Goal: Information Seeking & Learning: Learn about a topic

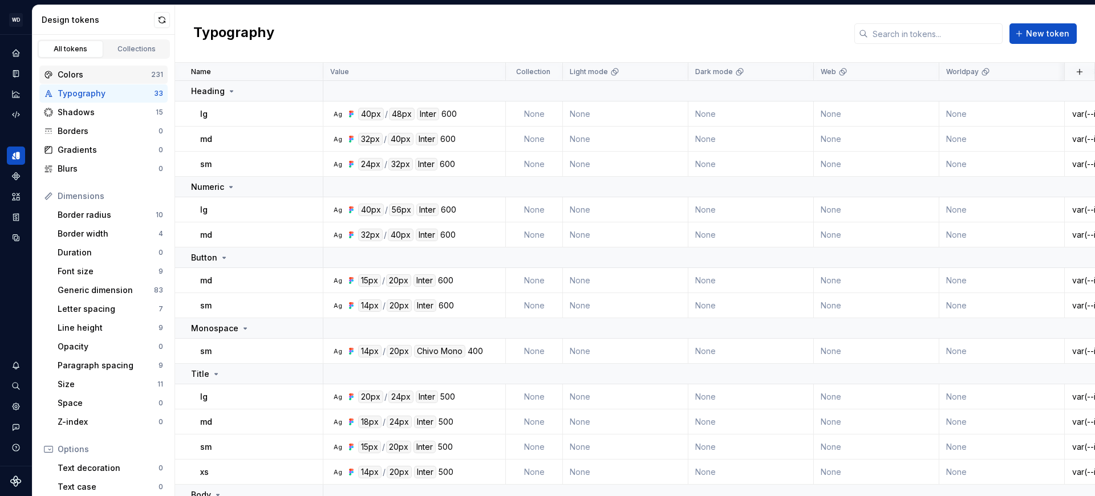
click at [90, 80] on div "Colors" at bounding box center [104, 74] width 93 height 11
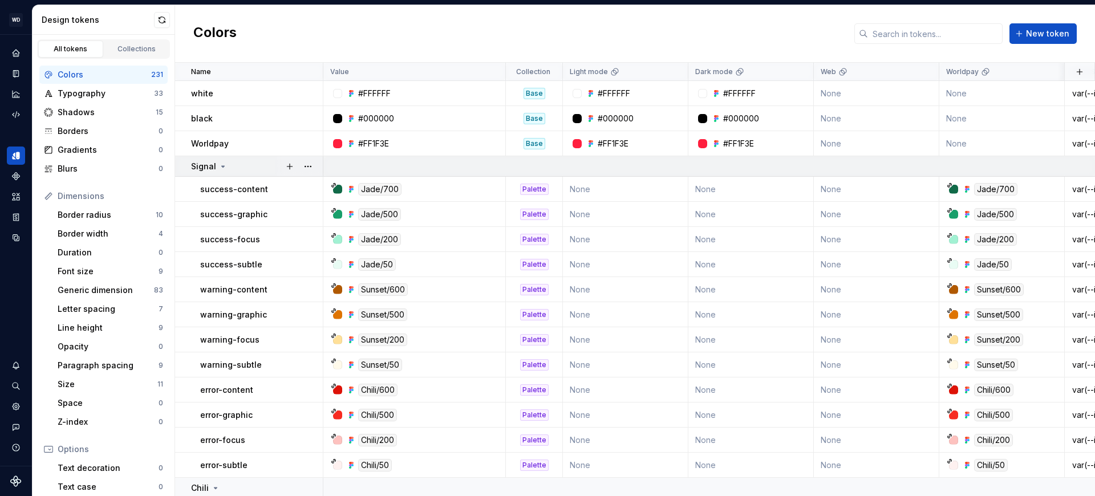
click at [211, 166] on p "Signal" at bounding box center [203, 166] width 25 height 11
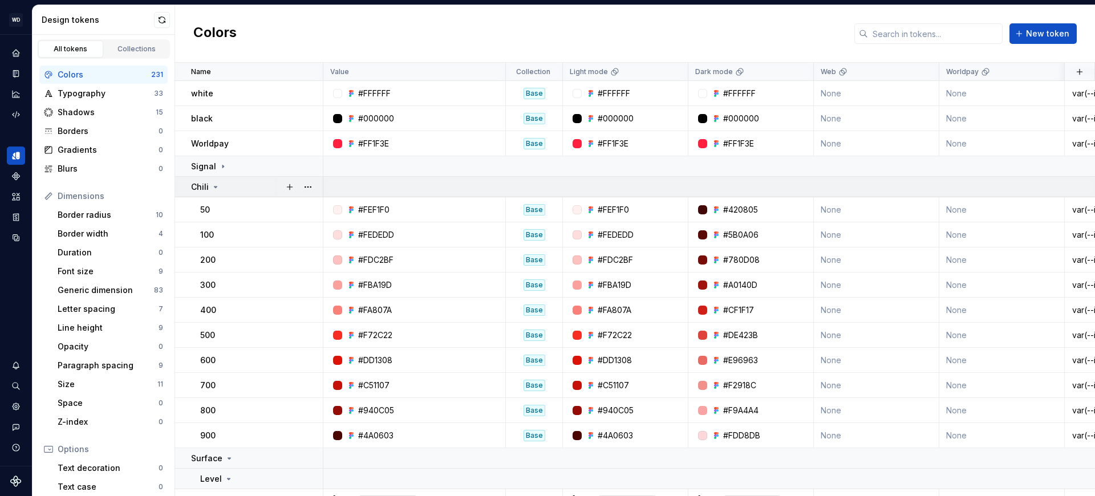
click at [204, 188] on p "Chili" at bounding box center [200, 186] width 18 height 11
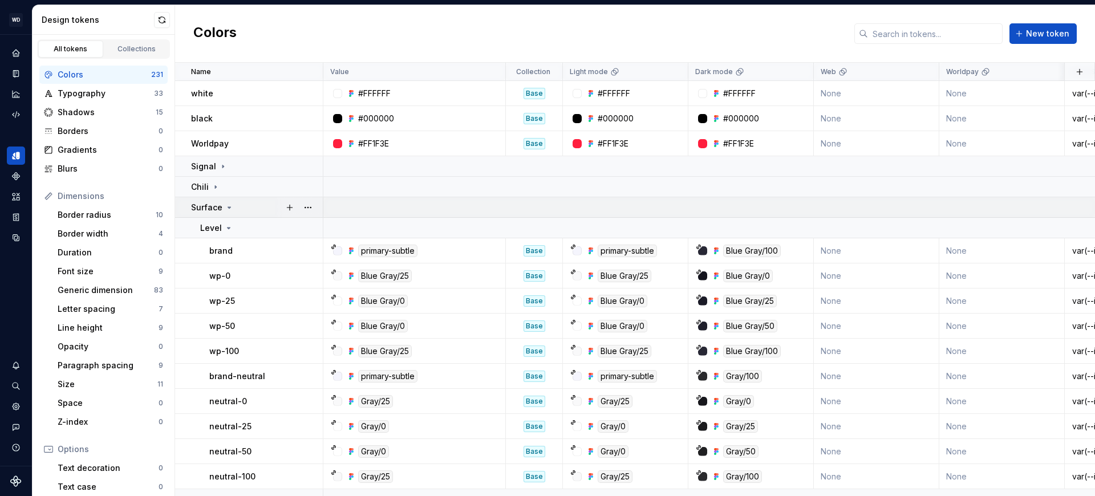
click at [217, 209] on p "Surface" at bounding box center [206, 207] width 31 height 11
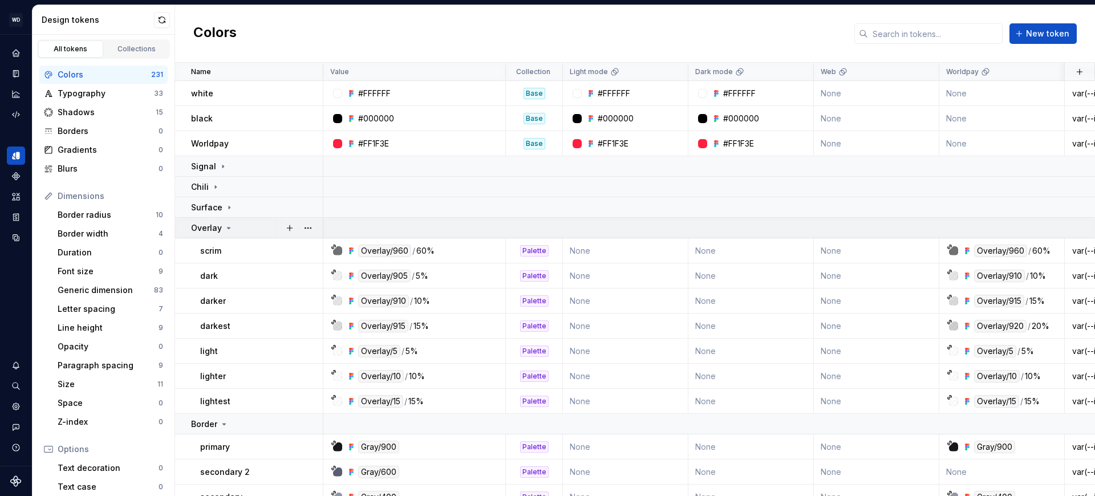
click at [211, 230] on p "Overlay" at bounding box center [206, 227] width 31 height 11
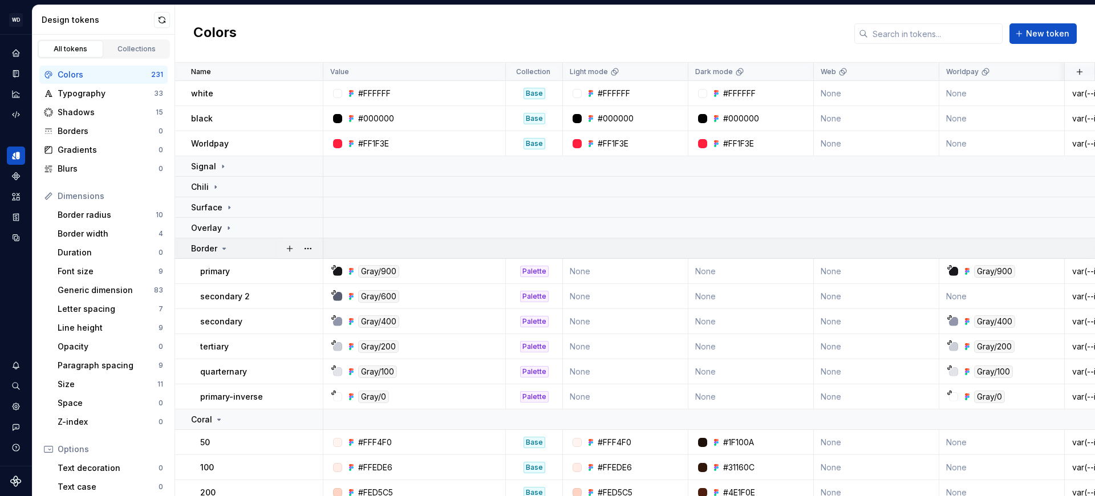
click at [219, 250] on icon at bounding box center [223, 248] width 9 height 9
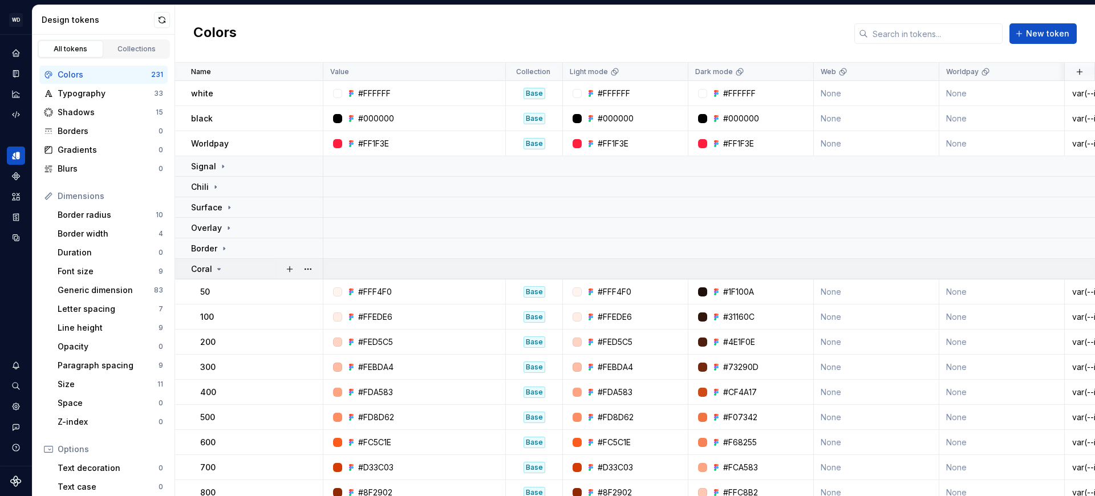
click at [207, 268] on p "Coral" at bounding box center [201, 268] width 21 height 11
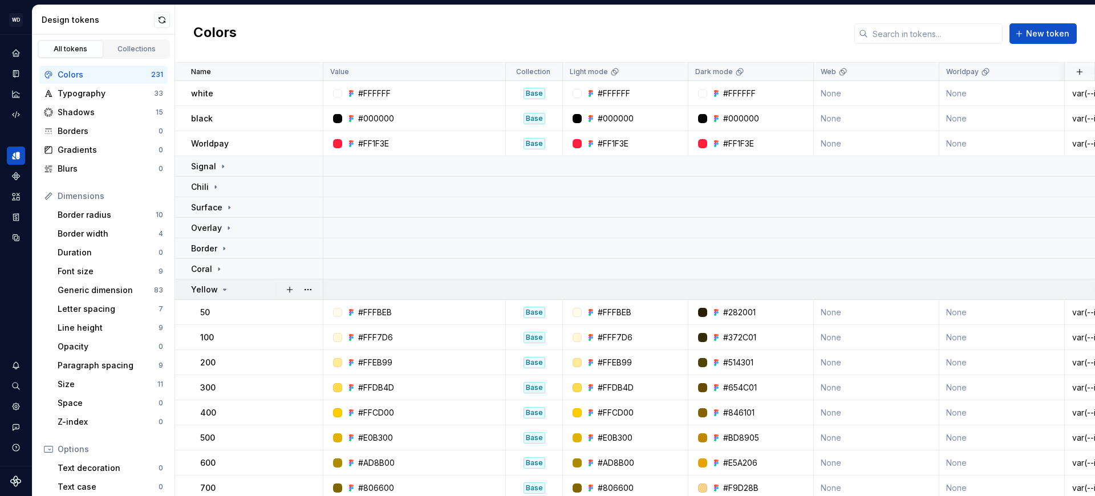
click at [205, 288] on p "Yellow" at bounding box center [204, 289] width 27 height 11
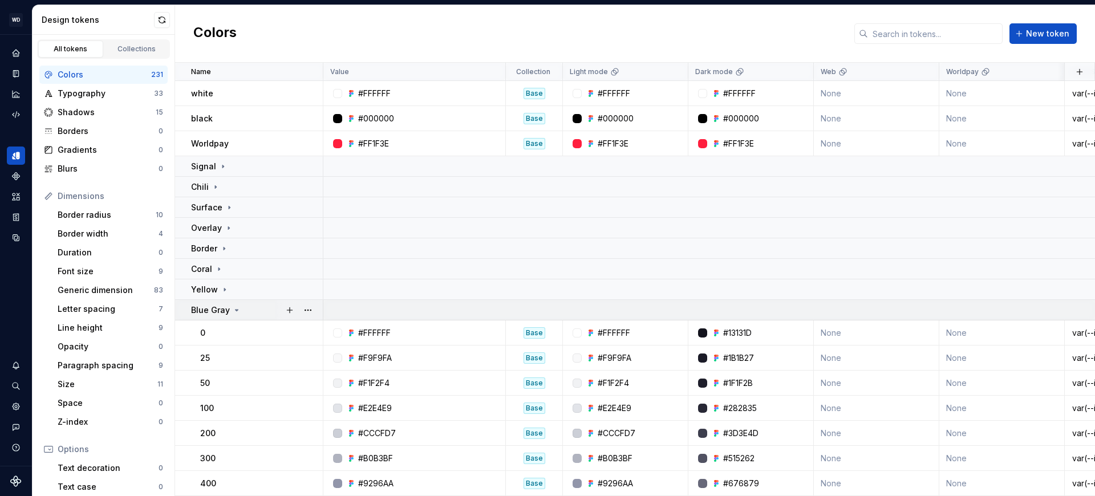
click at [232, 311] on icon at bounding box center [236, 310] width 9 height 9
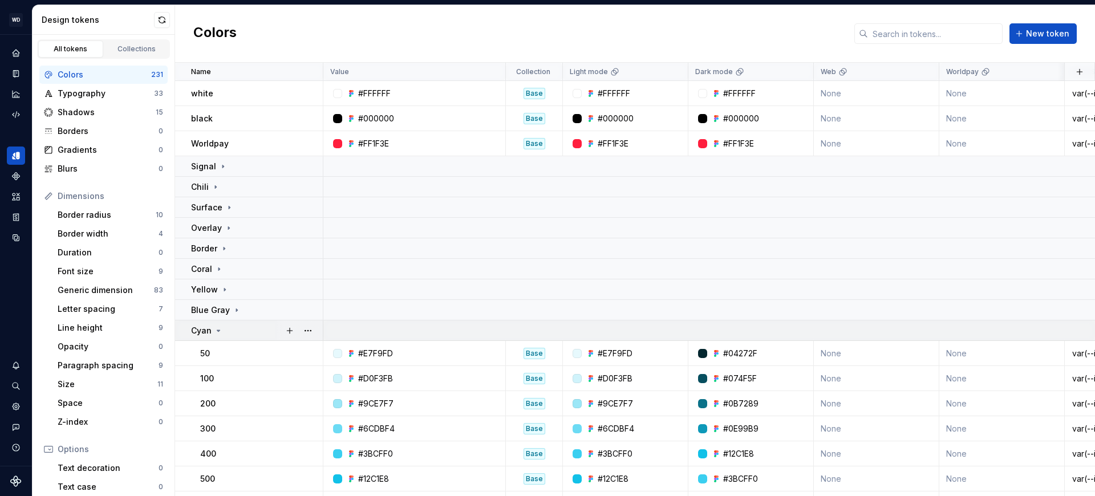
click at [220, 328] on icon at bounding box center [218, 330] width 9 height 9
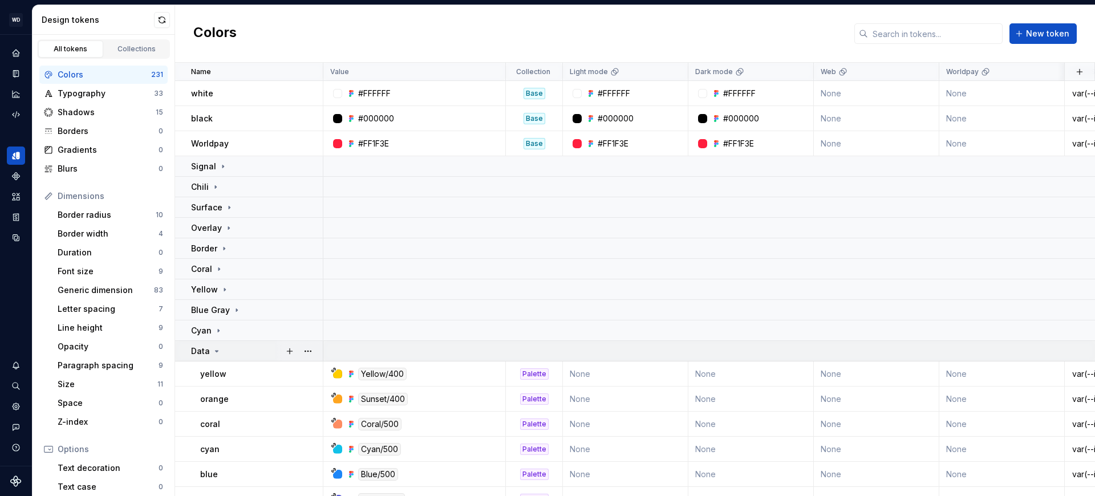
click at [217, 348] on icon at bounding box center [216, 351] width 9 height 9
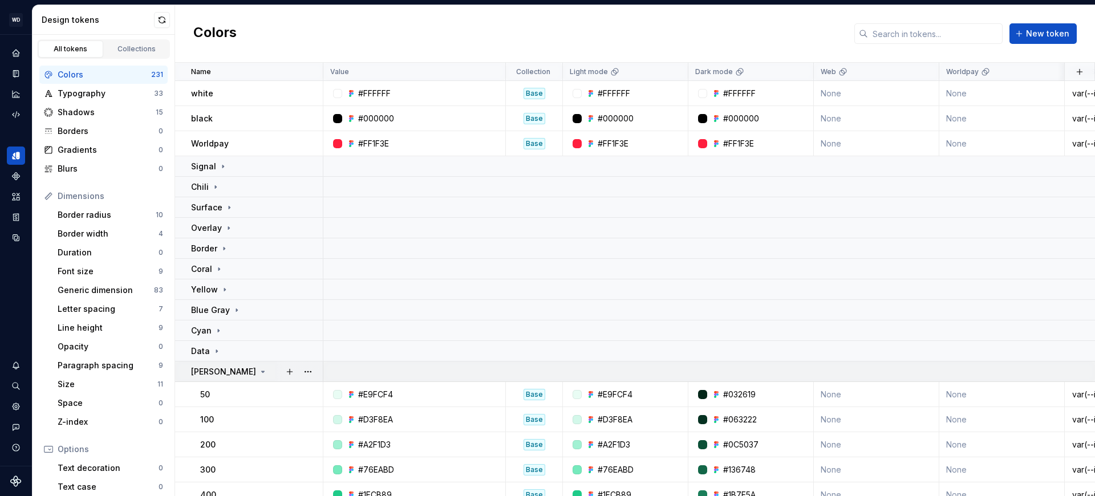
click at [258, 369] on icon at bounding box center [262, 371] width 9 height 9
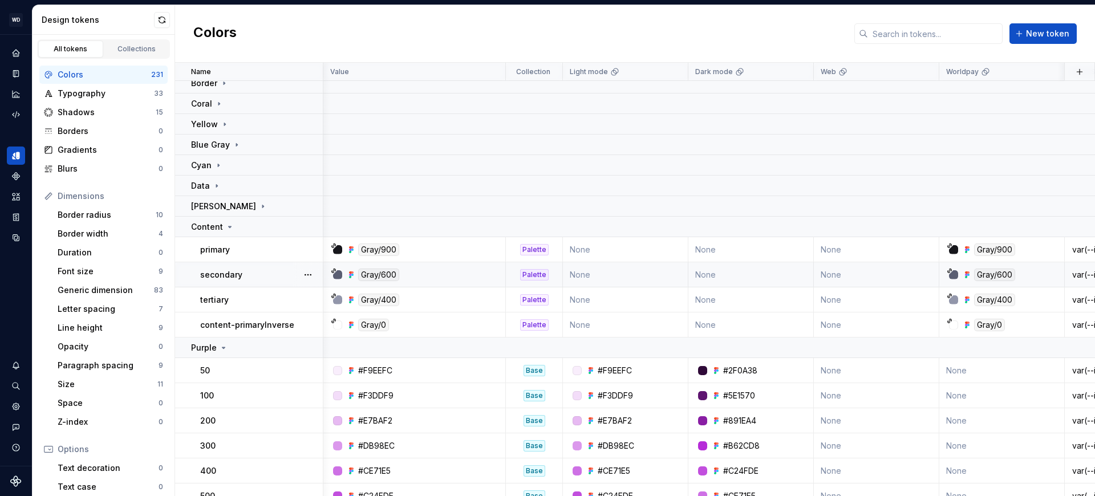
scroll to position [165, 463]
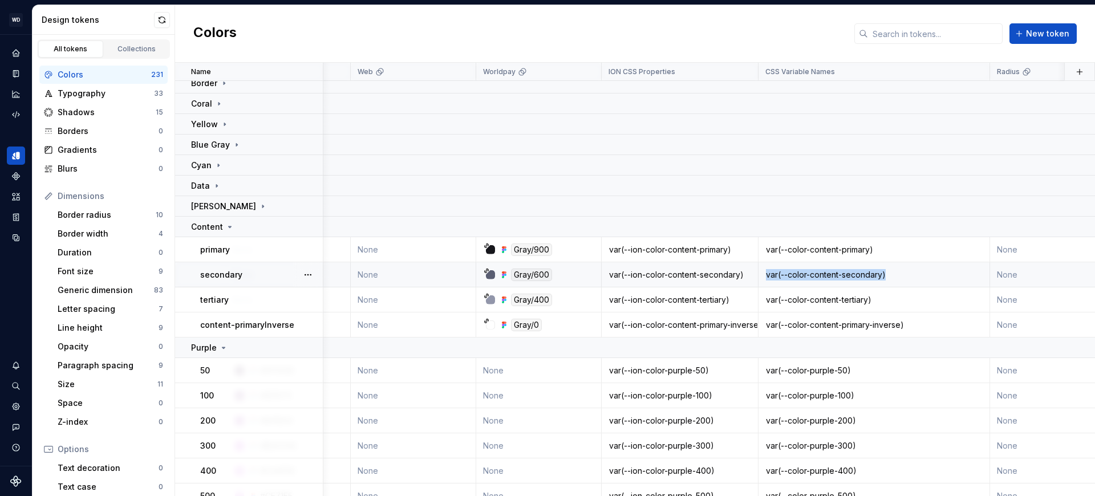
drag, startPoint x: 889, startPoint y: 275, endPoint x: 766, endPoint y: 279, distance: 123.2
click at [766, 279] on div "var(--color-content-secondary)" at bounding box center [874, 274] width 230 height 11
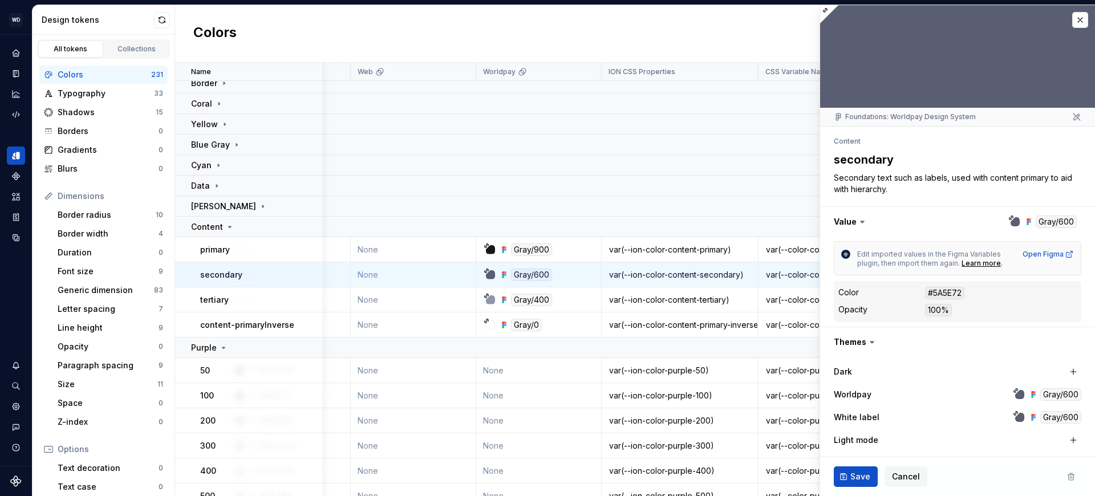
scroll to position [259, 0]
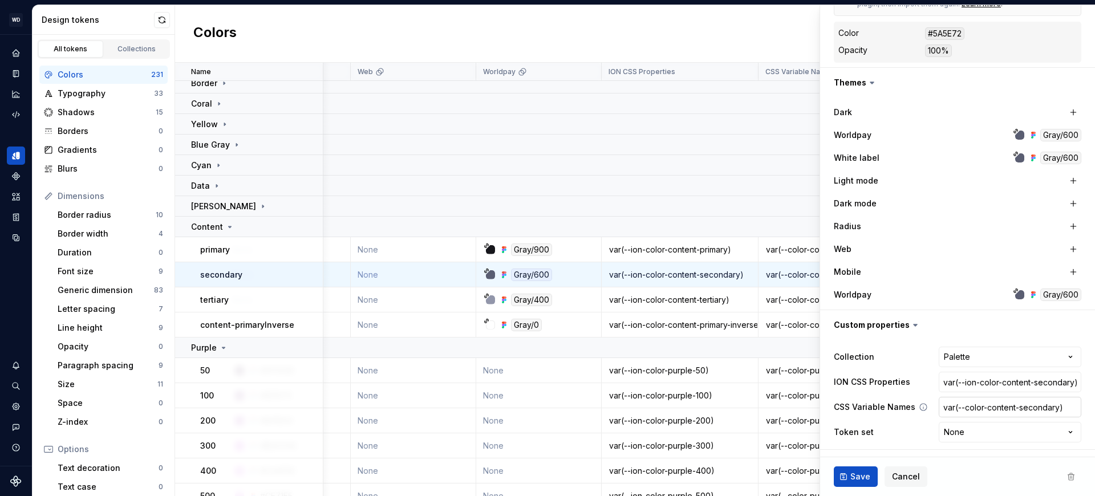
click at [1031, 409] on input "var(--color-content-secondary)" at bounding box center [1009, 407] width 143 height 21
click at [215, 343] on p "Purple" at bounding box center [204, 347] width 26 height 11
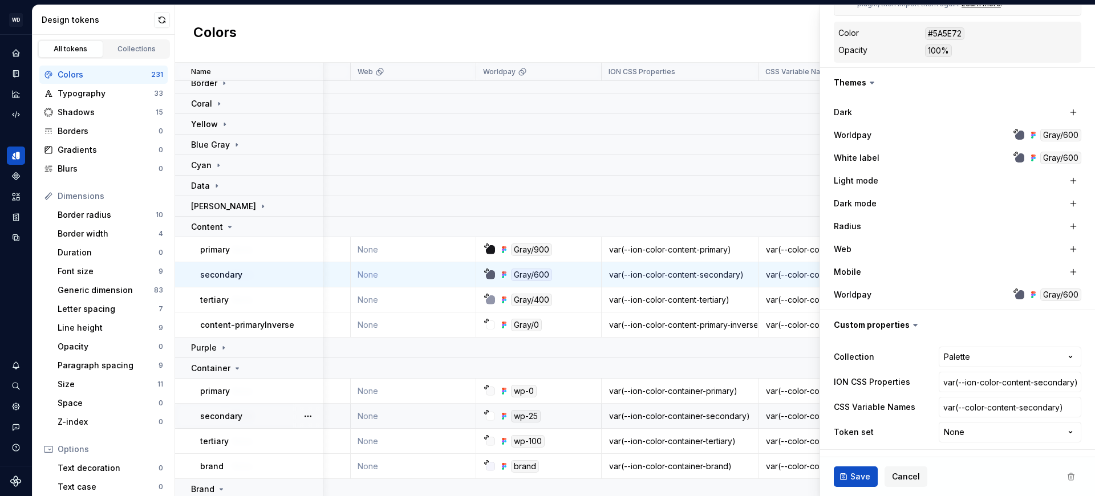
click at [239, 413] on p "secondary" at bounding box center [221, 415] width 42 height 11
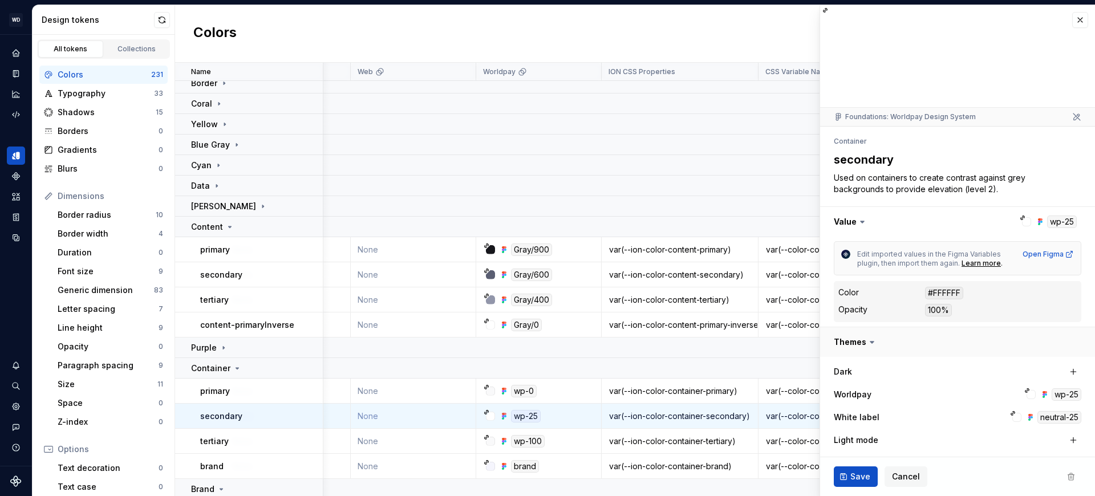
scroll to position [259, 0]
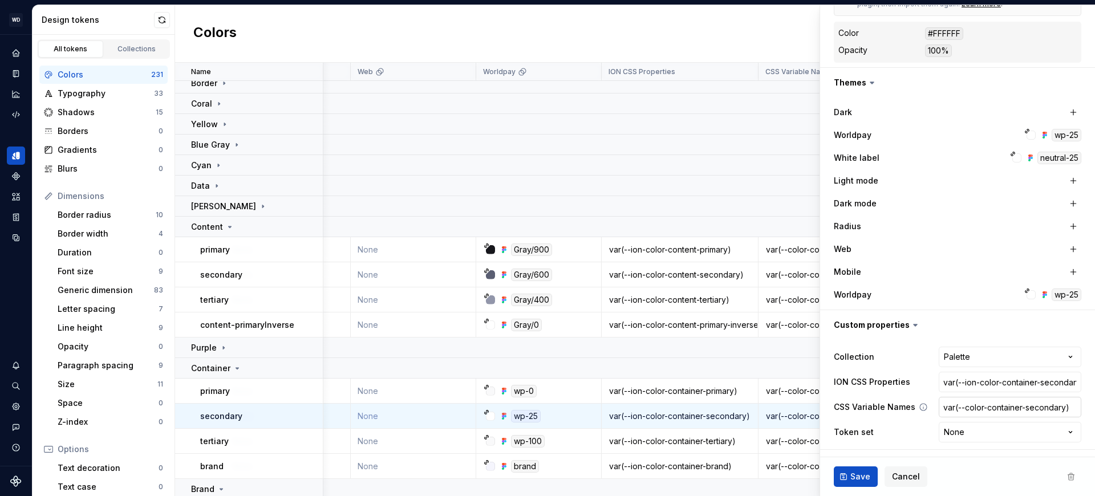
click at [968, 411] on input "var(--color-container-secondary)" at bounding box center [1009, 407] width 143 height 21
type textarea "*"
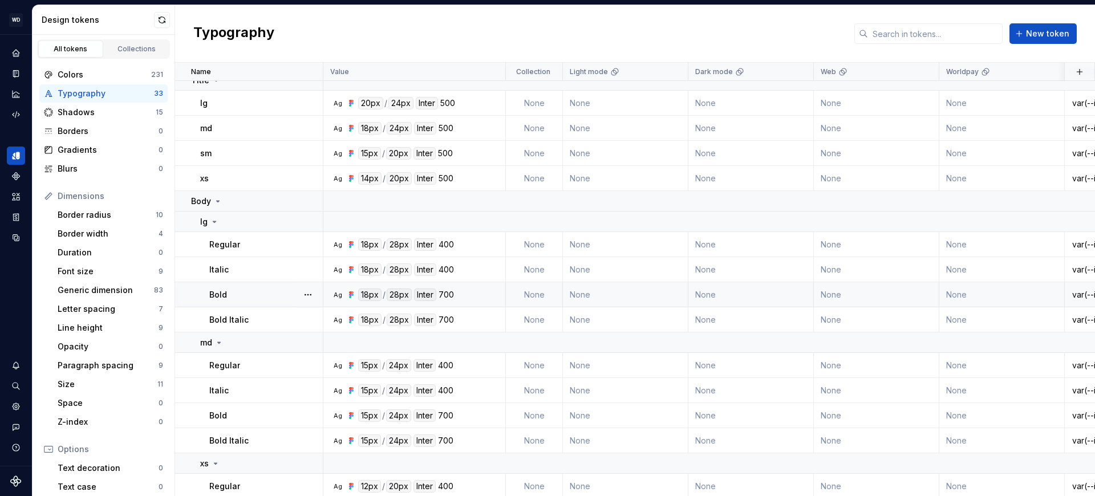
scroll to position [308, 0]
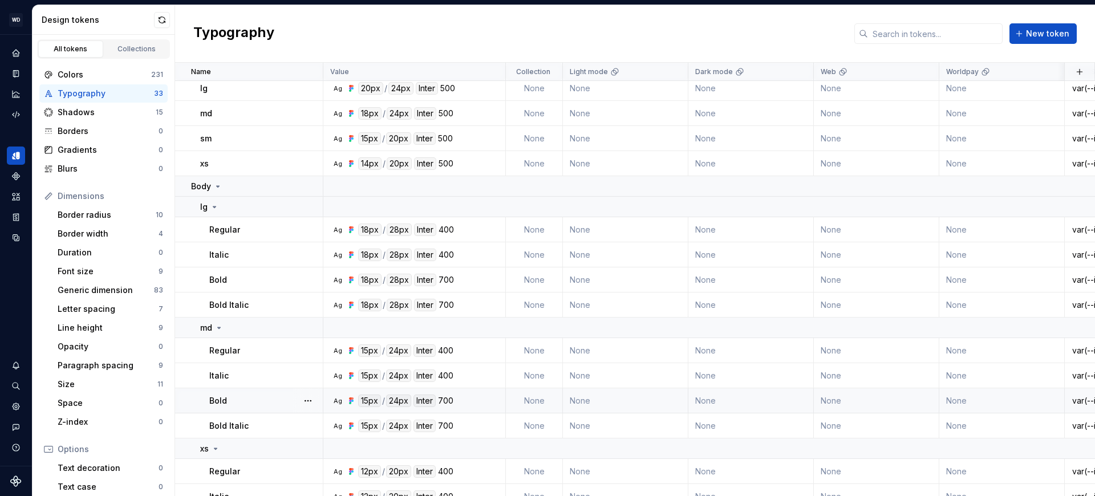
click at [258, 405] on div "Bold" at bounding box center [265, 400] width 113 height 11
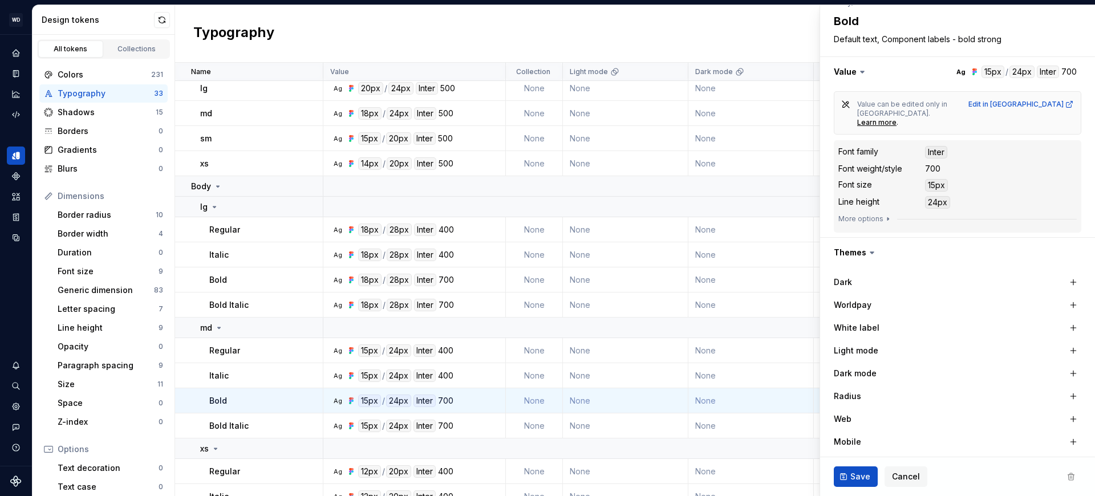
scroll to position [299, 0]
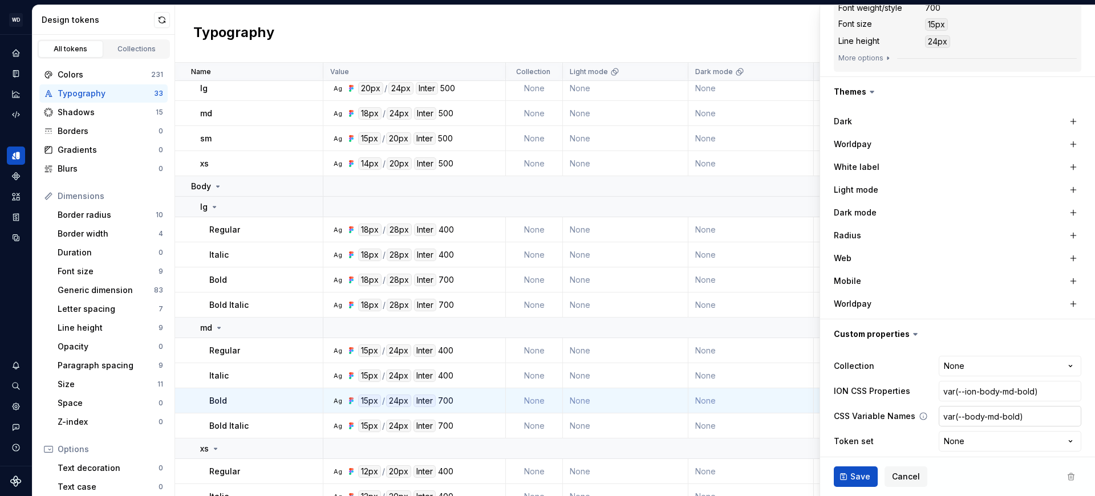
click at [998, 406] on input "var(--body-md-bold)" at bounding box center [1009, 416] width 143 height 21
click at [259, 353] on div "Regular" at bounding box center [265, 350] width 113 height 11
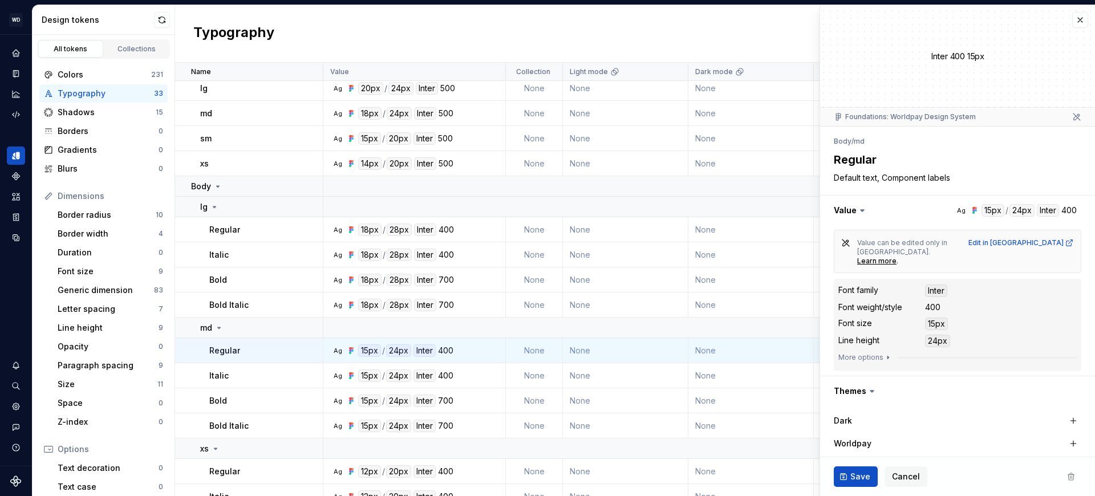
scroll to position [299, 0]
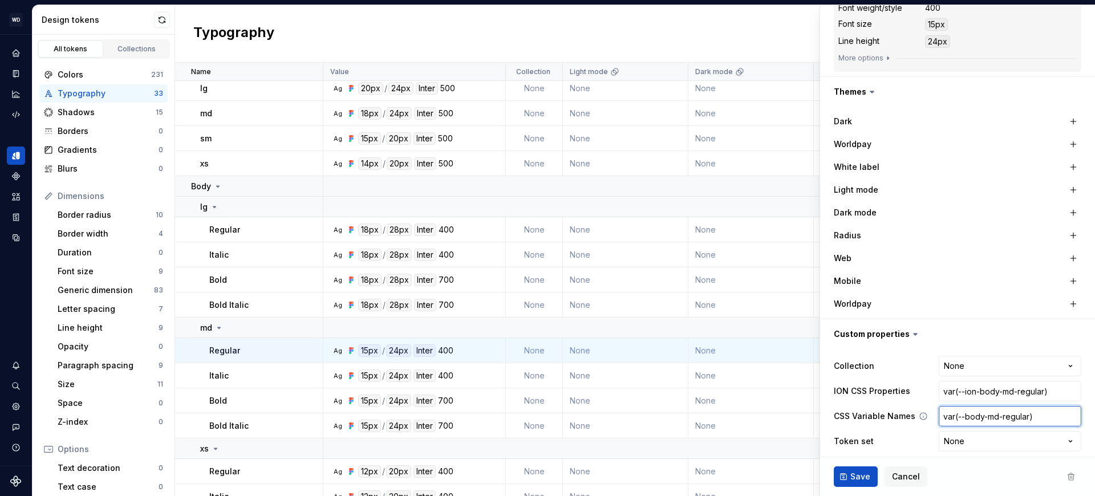
click at [994, 411] on input "var(--body-md-regular)" at bounding box center [1009, 416] width 143 height 21
type textarea "*"
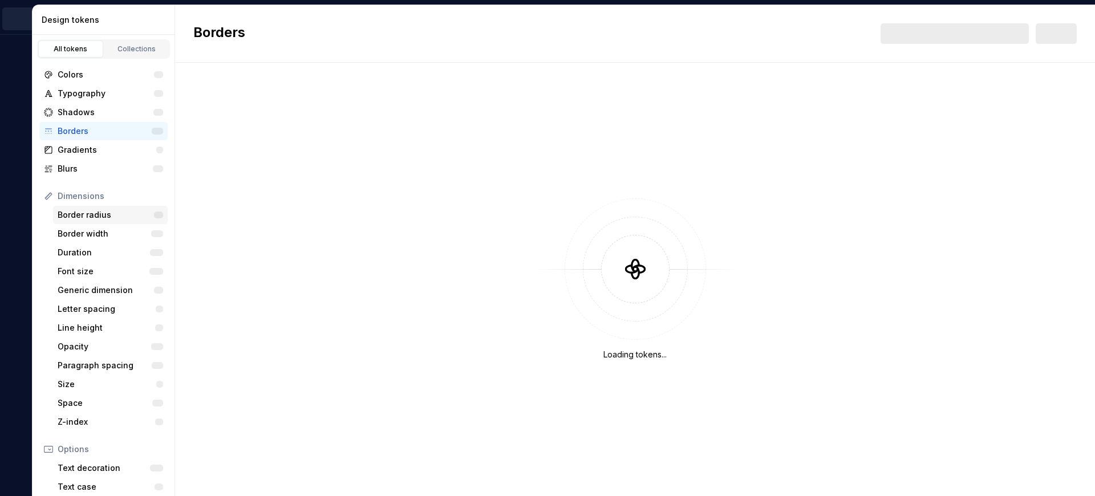
click at [82, 213] on div "Border radius" at bounding box center [106, 214] width 96 height 11
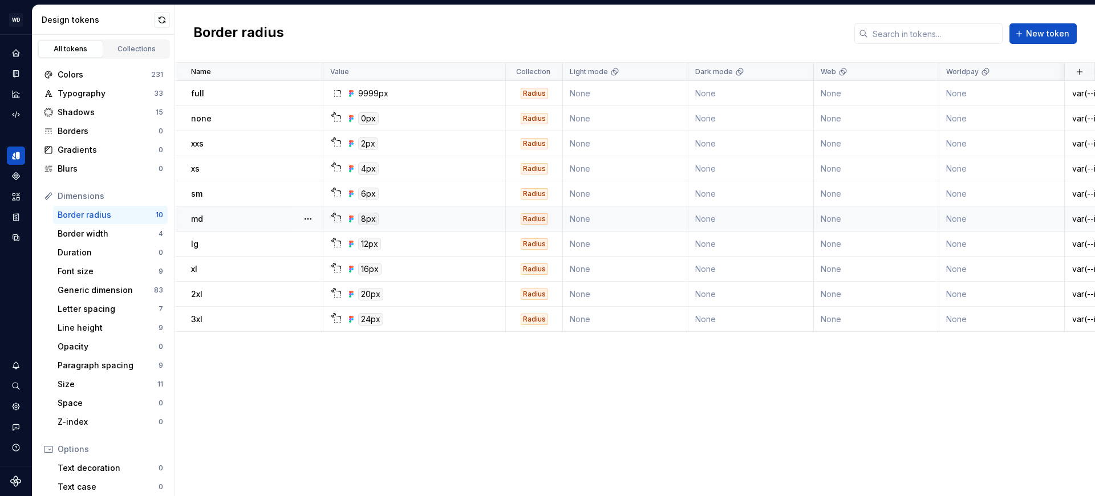
click at [267, 219] on div "md" at bounding box center [256, 218] width 131 height 11
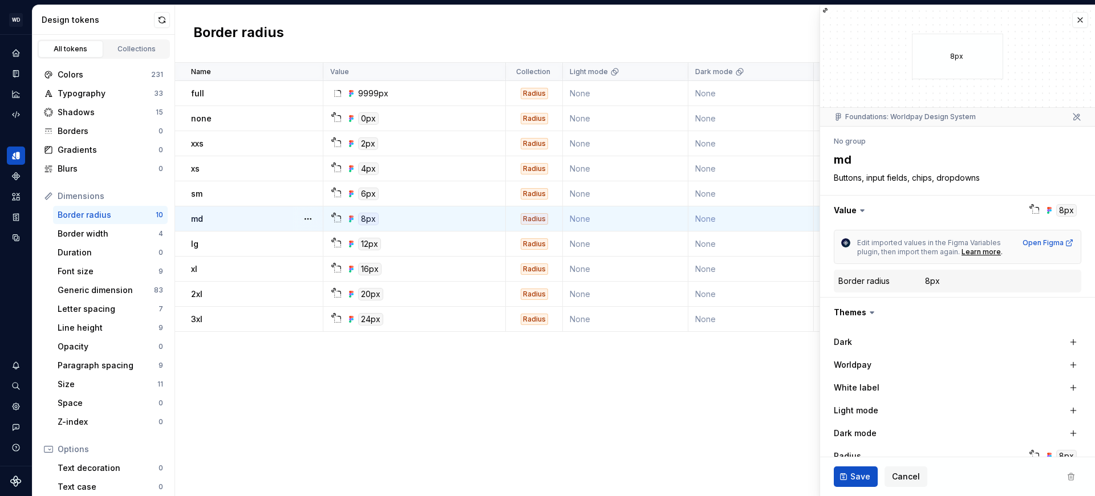
scroll to position [230, 0]
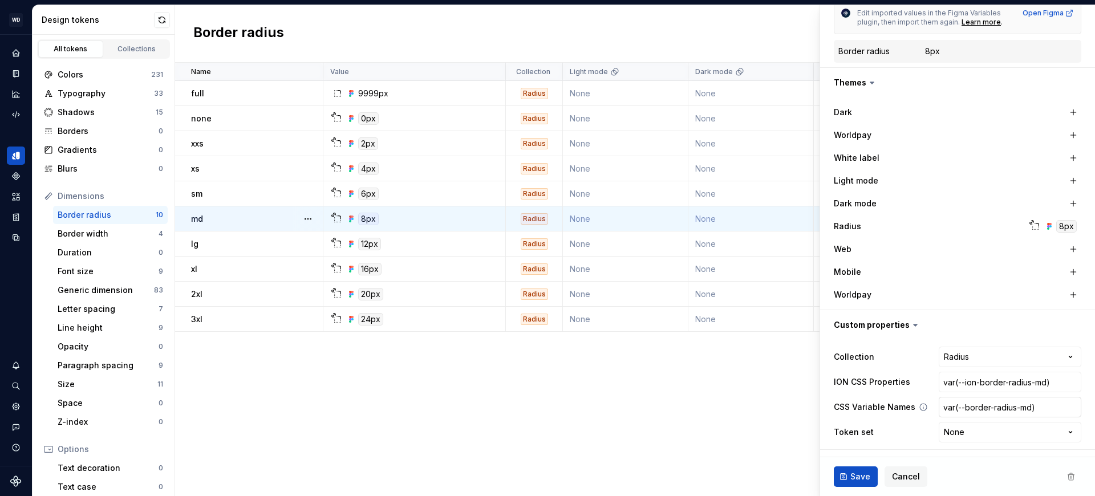
click at [1006, 407] on input "var(--border-radius-md)" at bounding box center [1009, 407] width 143 height 21
type textarea "*"
